Goal: Information Seeking & Learning: Learn about a topic

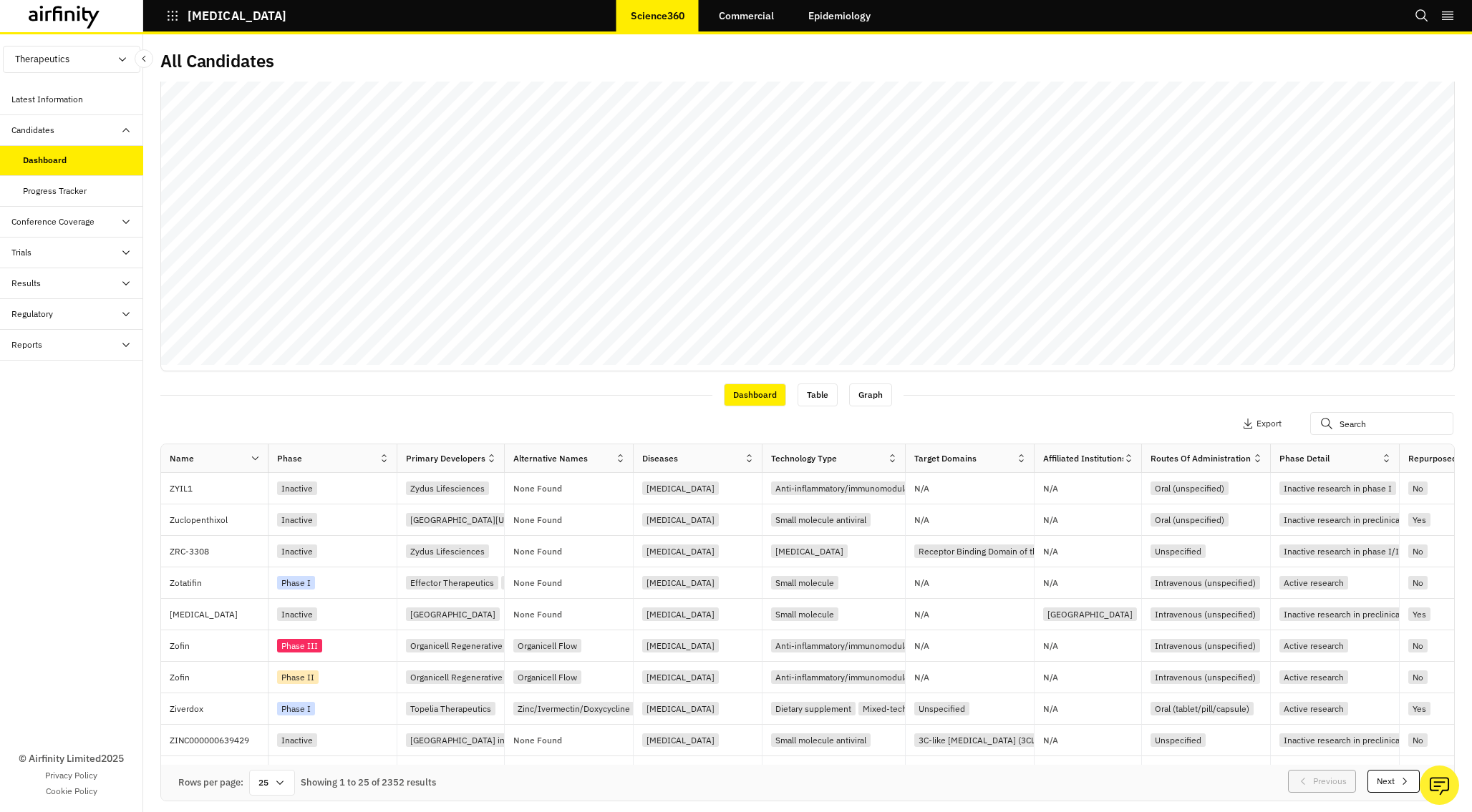
scroll to position [177, 0]
click at [350, 478] on div "Inactive" at bounding box center [333, 488] width 129 height 31
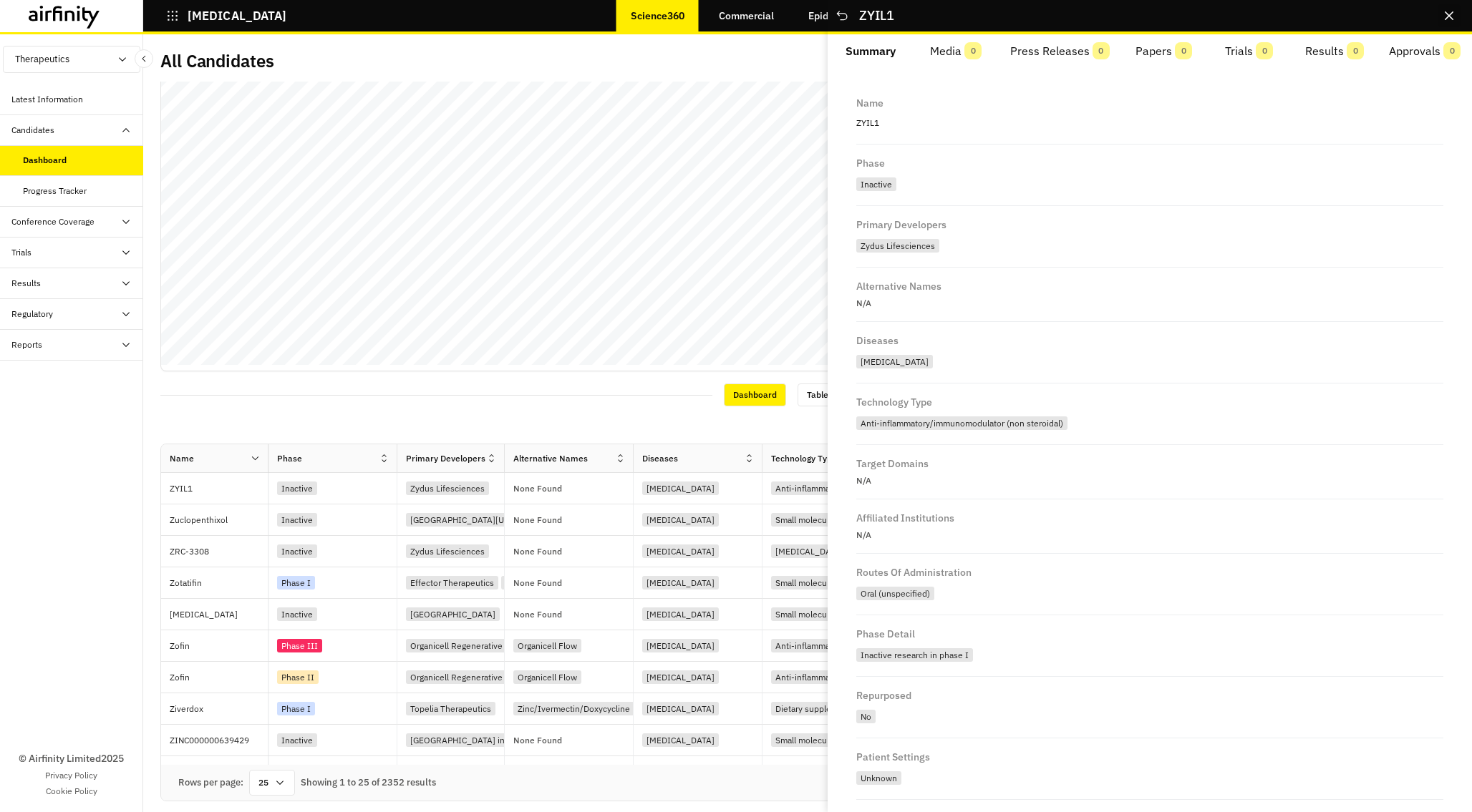
click at [1447, 16] on icon "Close" at bounding box center [1449, 16] width 9 height 9
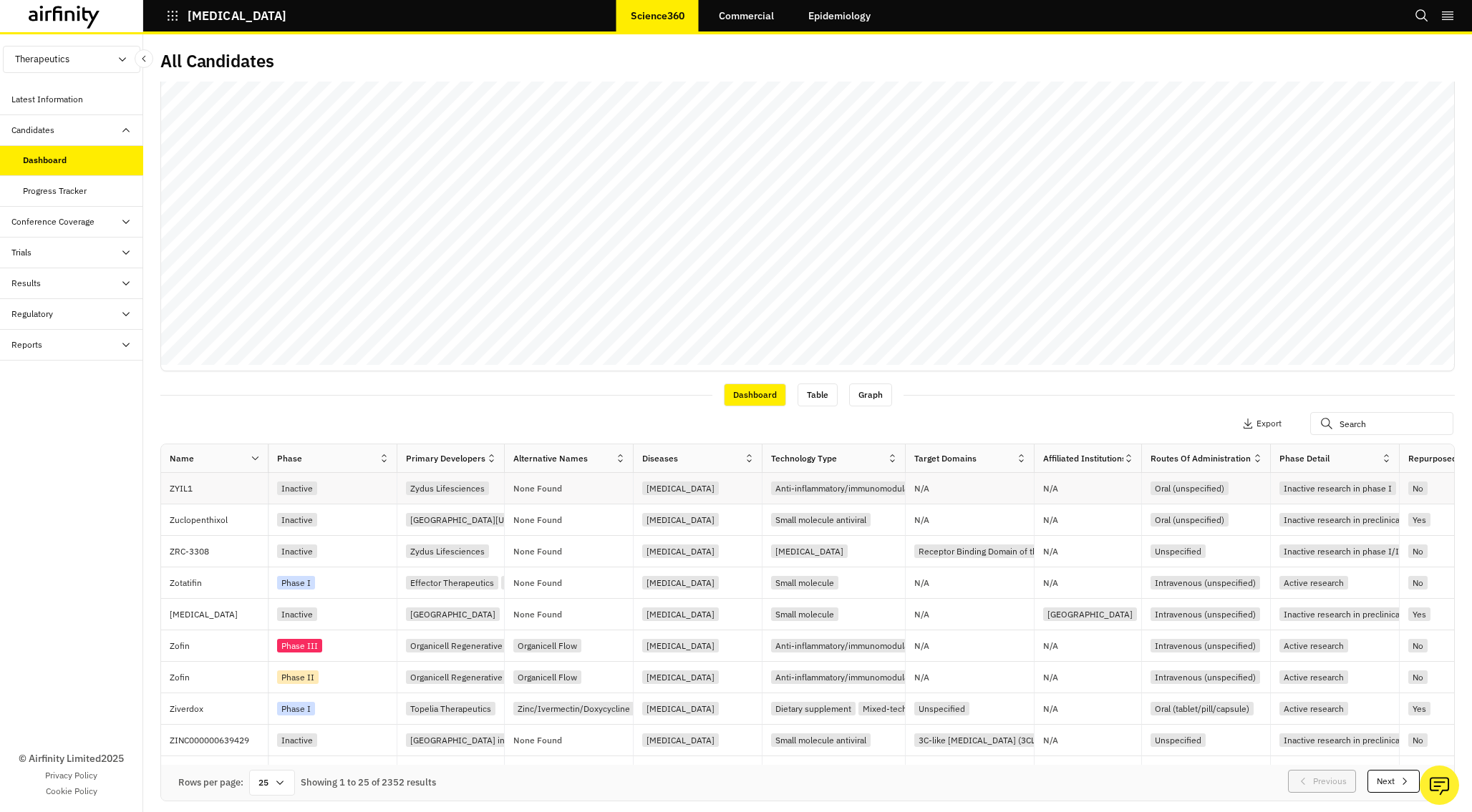
click at [555, 488] on p "None Found" at bounding box center [537, 489] width 48 height 9
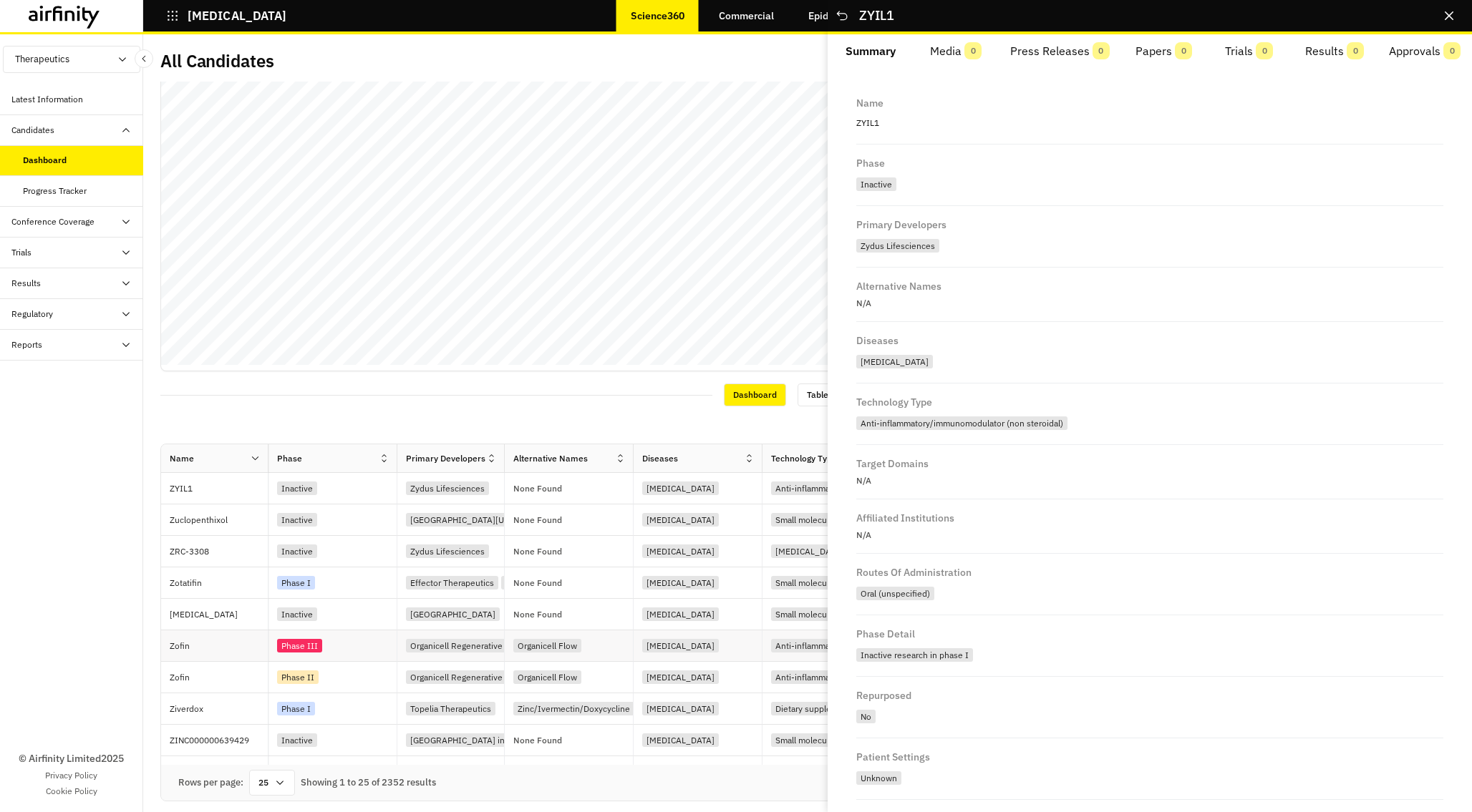
click at [329, 643] on div "Phase III" at bounding box center [336, 645] width 119 height 19
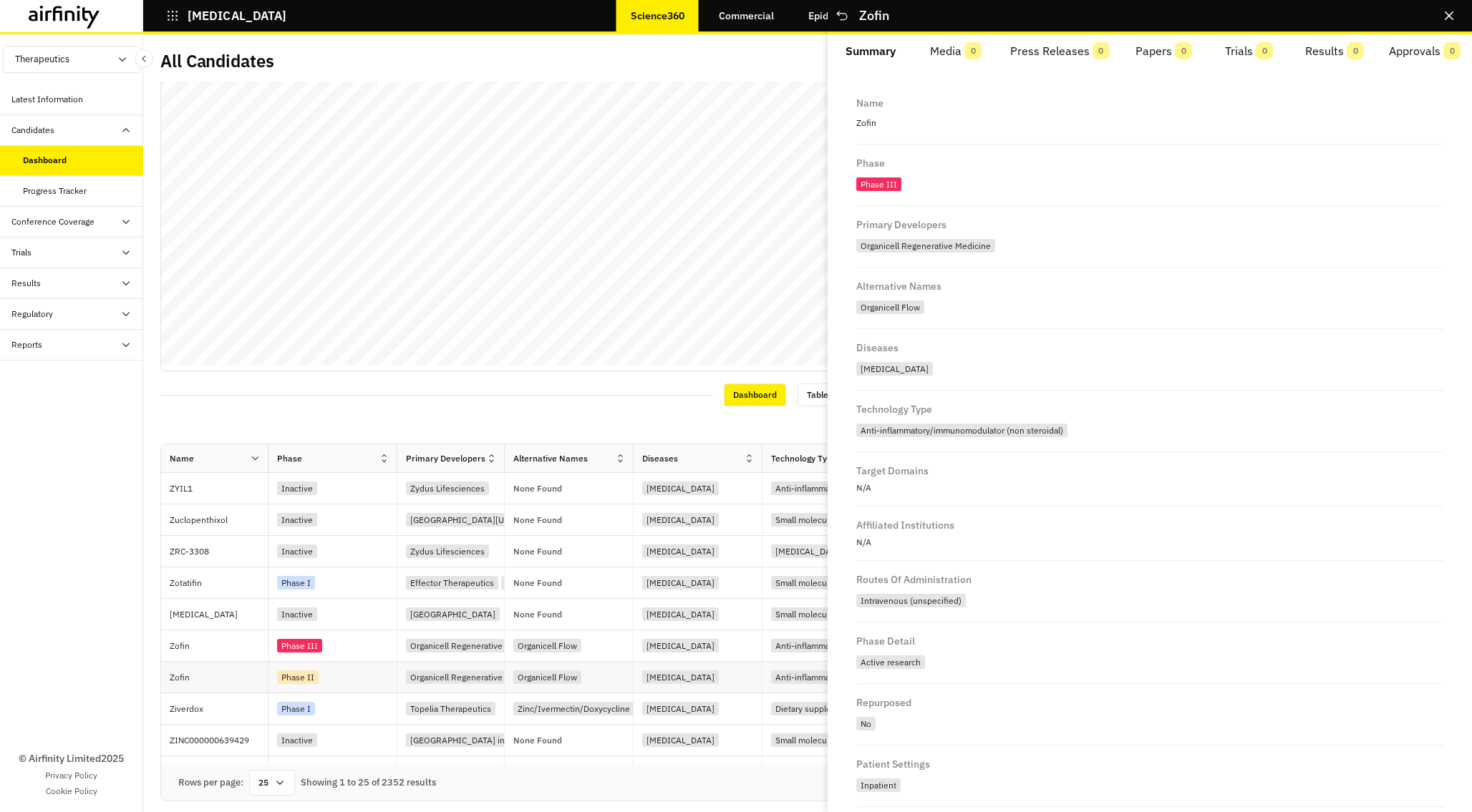
click at [334, 678] on div "Phase II" at bounding box center [336, 677] width 119 height 19
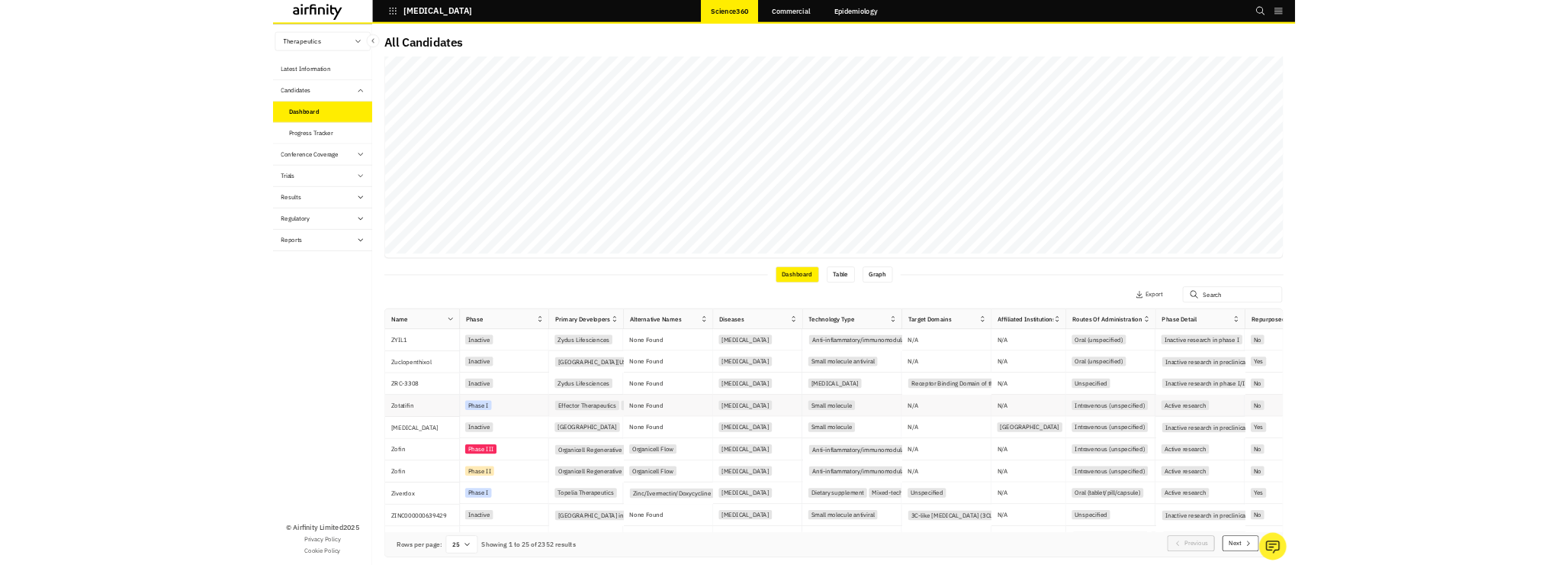
scroll to position [189, 0]
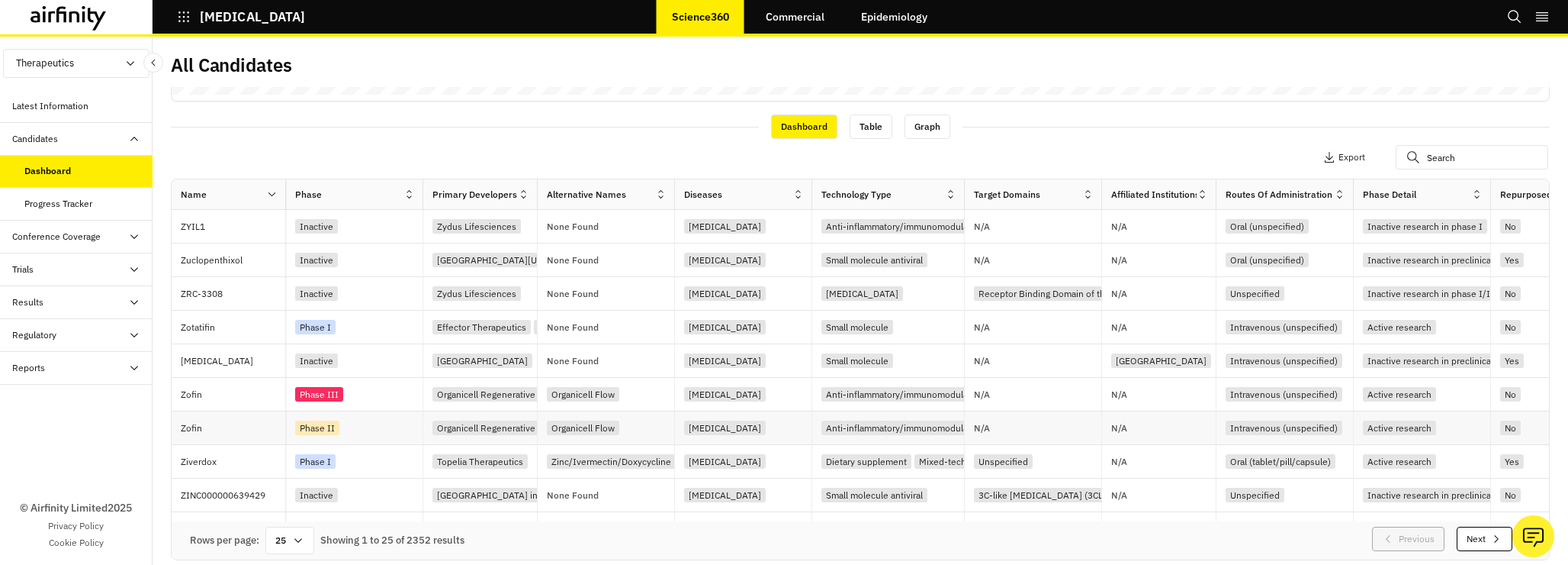
scroll to position [483, 0]
click at [363, 421] on div "Phase II" at bounding box center [358, 428] width 127 height 20
